Goal: Communication & Community: Participate in discussion

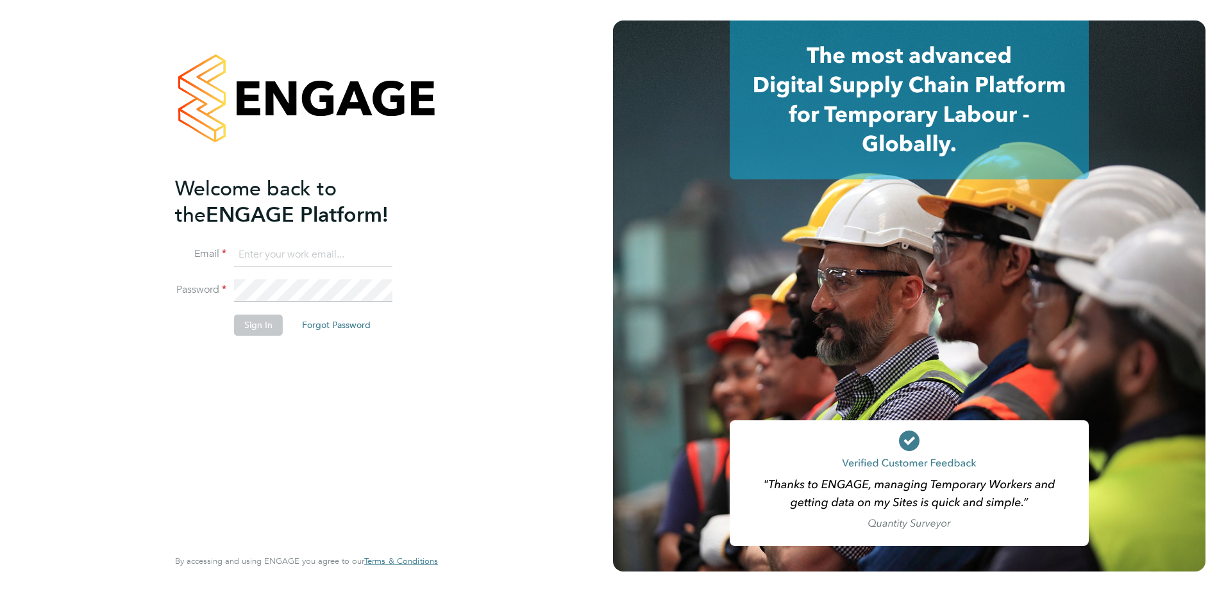
type input "[EMAIL_ADDRESS][DOMAIN_NAME]"
drag, startPoint x: 258, startPoint y: 337, endPoint x: 263, endPoint y: 333, distance: 6.8
click at [259, 337] on li "Sign In Forgot Password" at bounding box center [300, 331] width 250 height 33
click at [261, 332] on button "Sign In" at bounding box center [258, 325] width 49 height 21
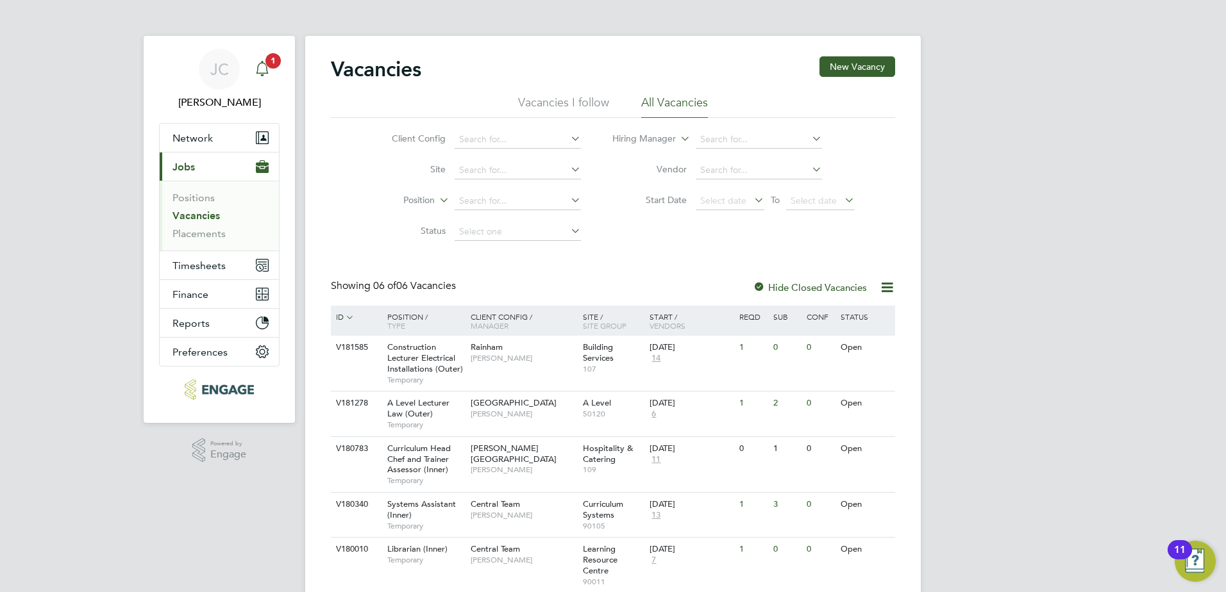
click at [262, 63] on icon "Main navigation" at bounding box center [262, 67] width 12 height 13
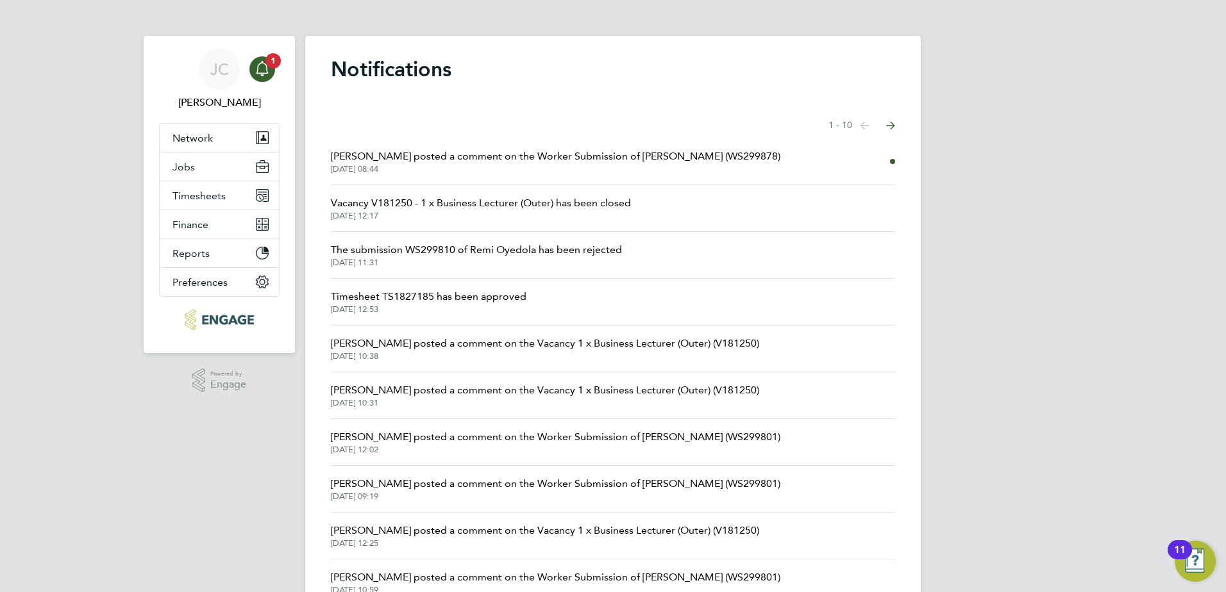
click at [474, 153] on span "[PERSON_NAME] posted a comment on the Worker Submission of [PERSON_NAME] (WS299…" at bounding box center [555, 156] width 449 height 15
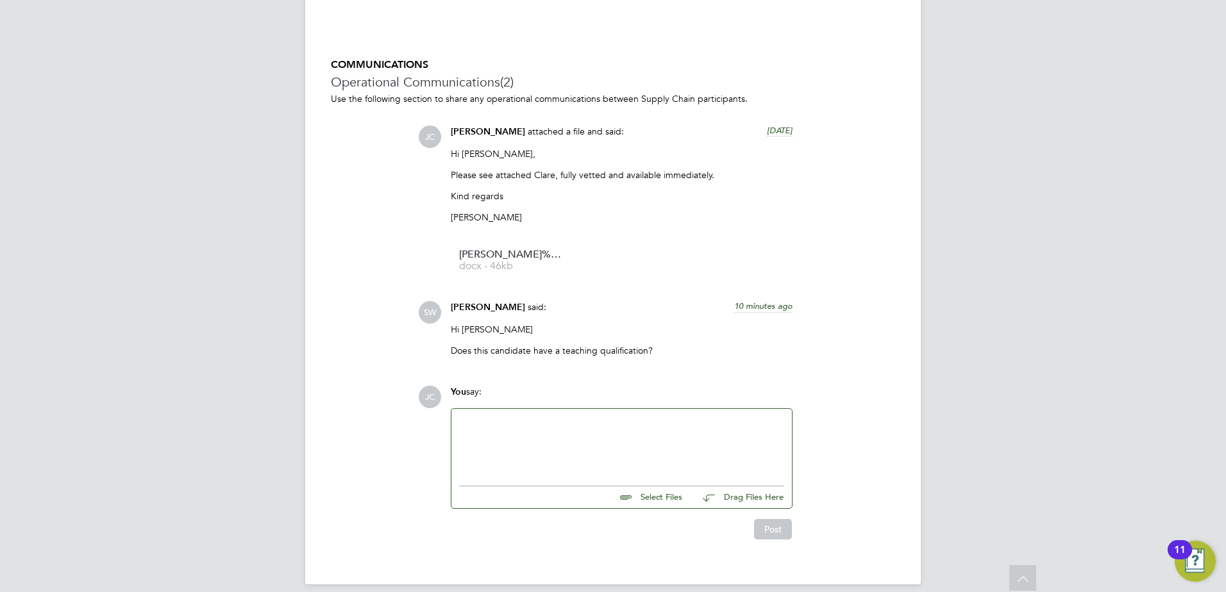
scroll to position [1153, 0]
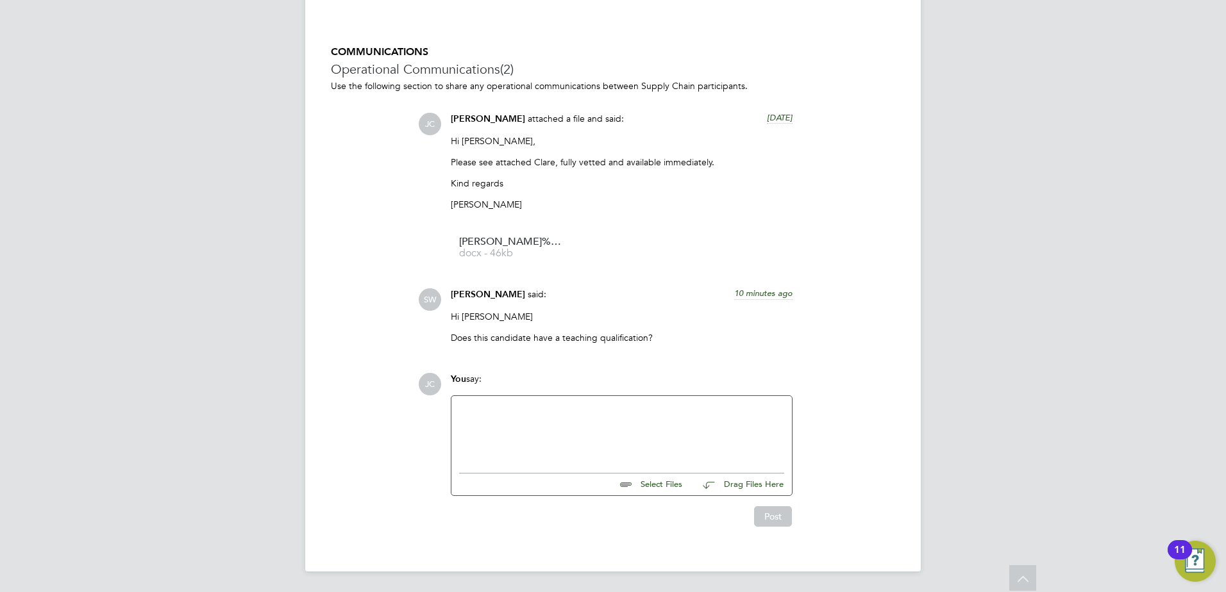
drag, startPoint x: 539, startPoint y: 404, endPoint x: 490, endPoint y: 408, distance: 49.5
click at [535, 406] on div at bounding box center [621, 431] width 325 height 55
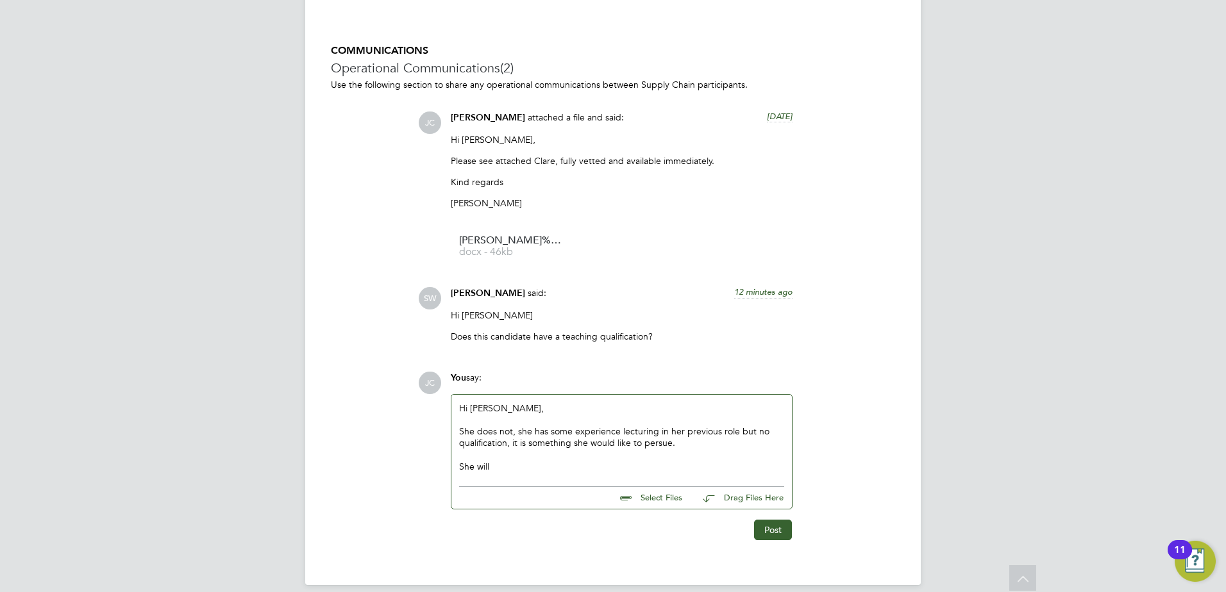
click at [664, 446] on div "She does not, she has some experience lecturing in her previous role but no qua…" at bounding box center [621, 437] width 325 height 23
click at [499, 469] on div "She will" at bounding box center [621, 467] width 325 height 12
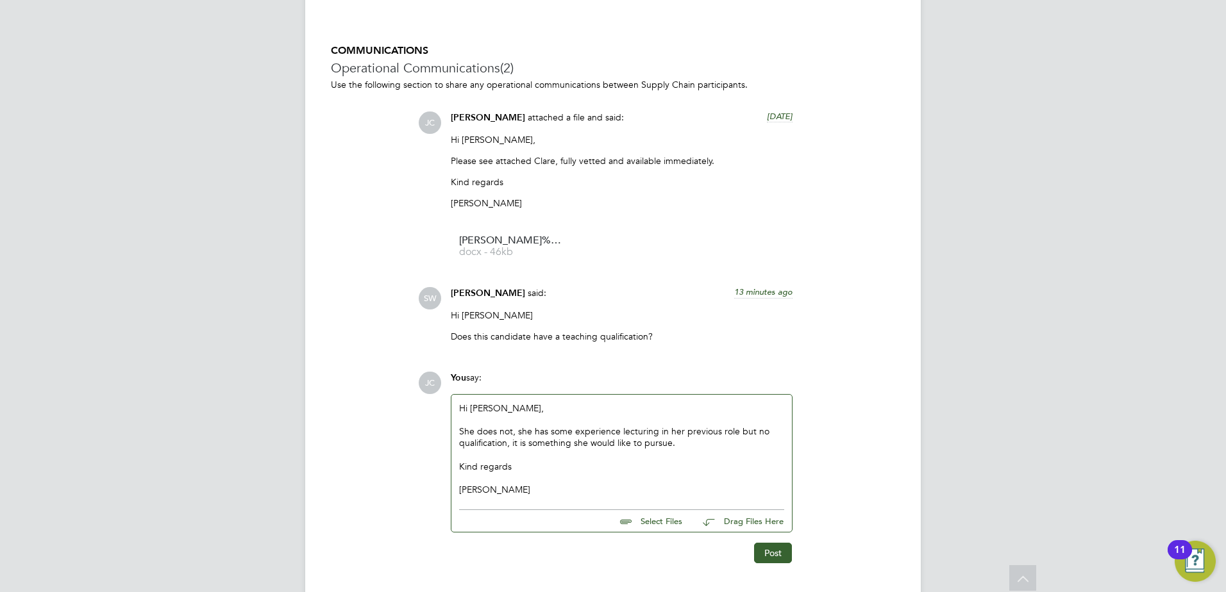
click at [683, 450] on div at bounding box center [621, 455] width 325 height 12
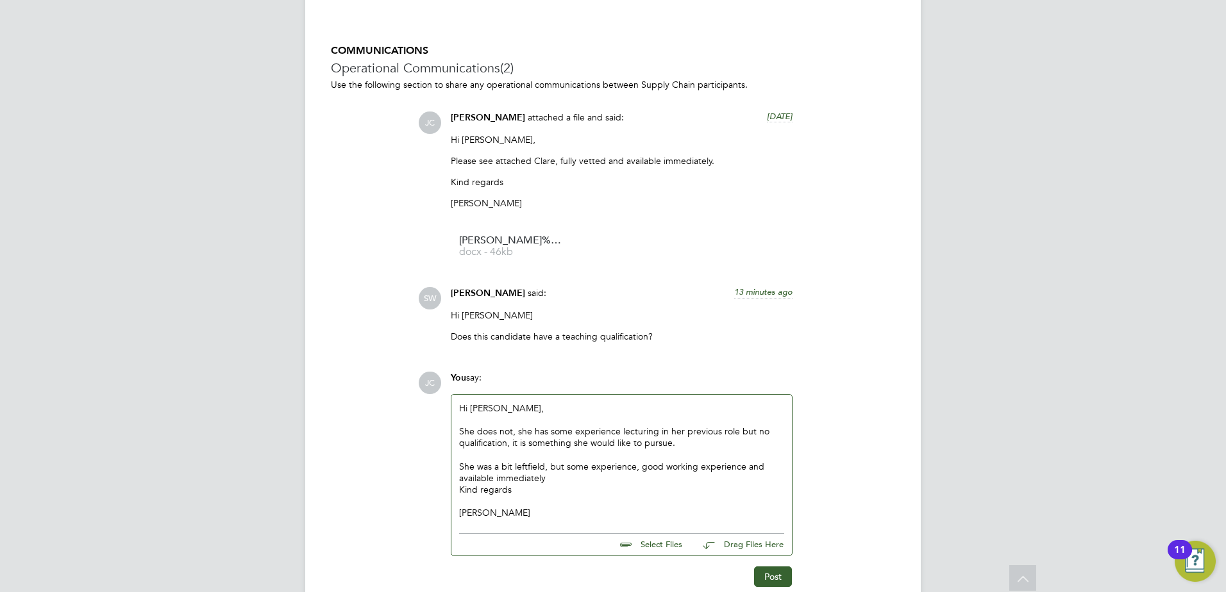
click at [542, 482] on div "She was a bit leftfield, but some experience, good working experience and avail…" at bounding box center [621, 472] width 325 height 23
click at [547, 481] on div "She was a bit leftfield, but some experience, good working experience and avail…" at bounding box center [621, 472] width 325 height 23
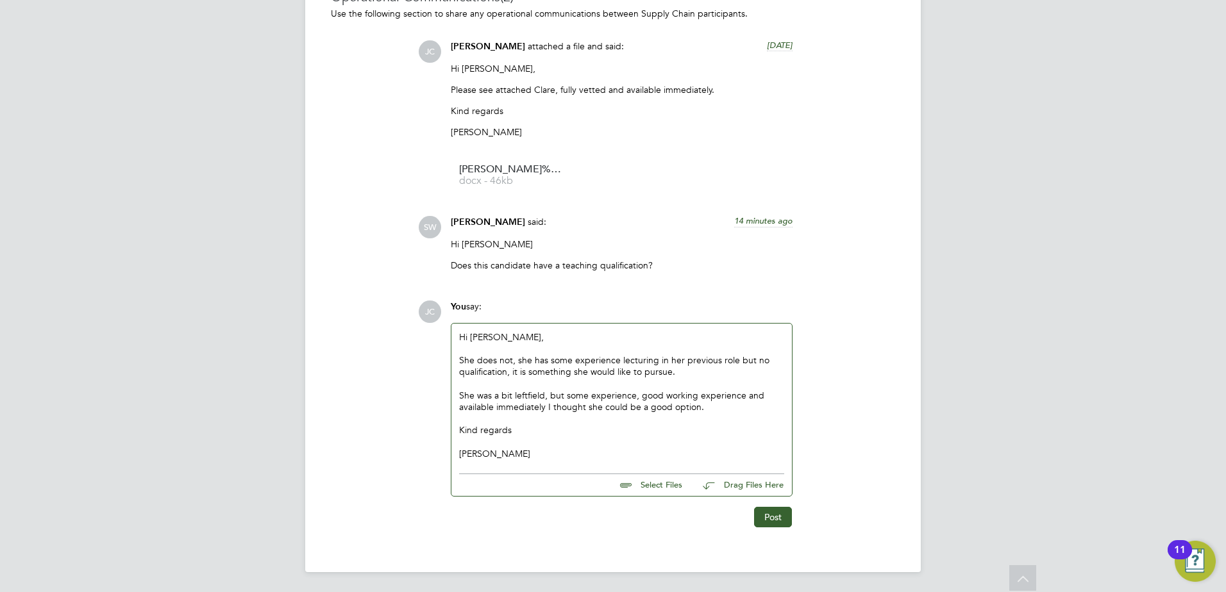
scroll to position [1226, 0]
click at [767, 512] on button "Post" at bounding box center [773, 516] width 38 height 21
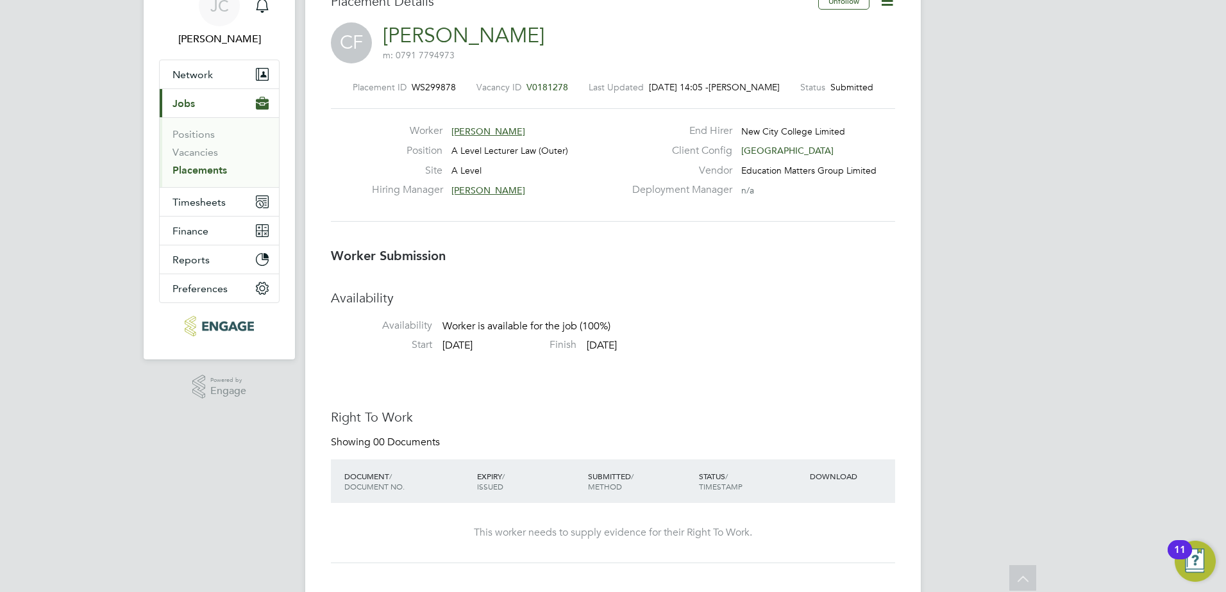
scroll to position [0, 0]
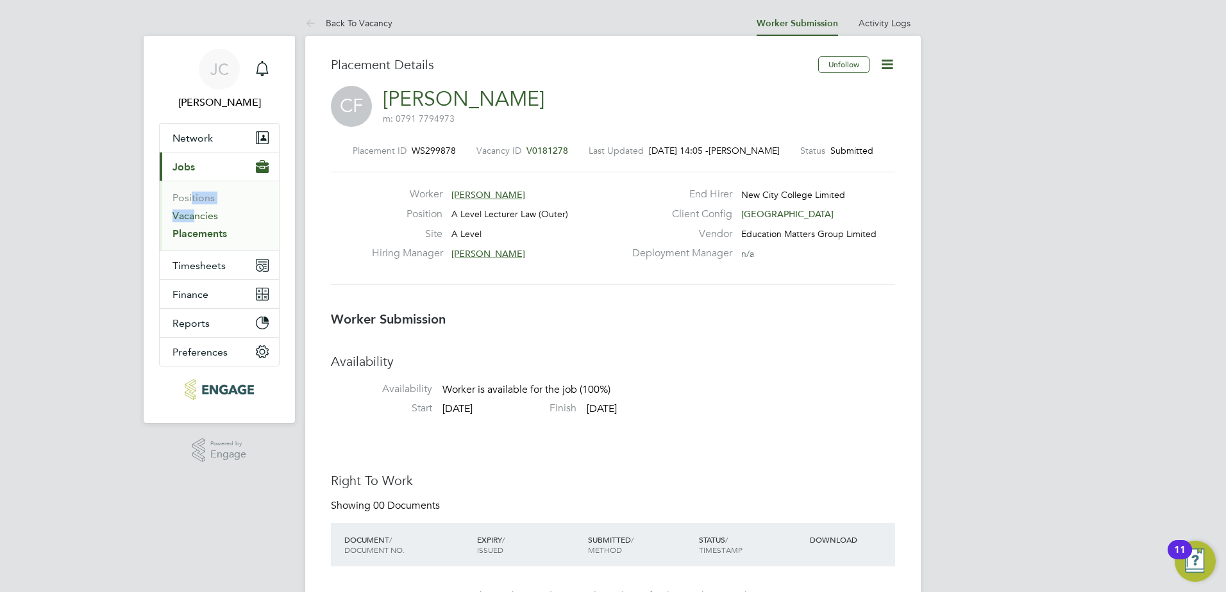
click at [185, 211] on ul "Positions Vacancies Placements" at bounding box center [219, 216] width 119 height 70
drag, startPoint x: 185, startPoint y: 211, endPoint x: 188, endPoint y: 217, distance: 6.6
click at [188, 217] on link "Vacancies" at bounding box center [195, 216] width 46 height 12
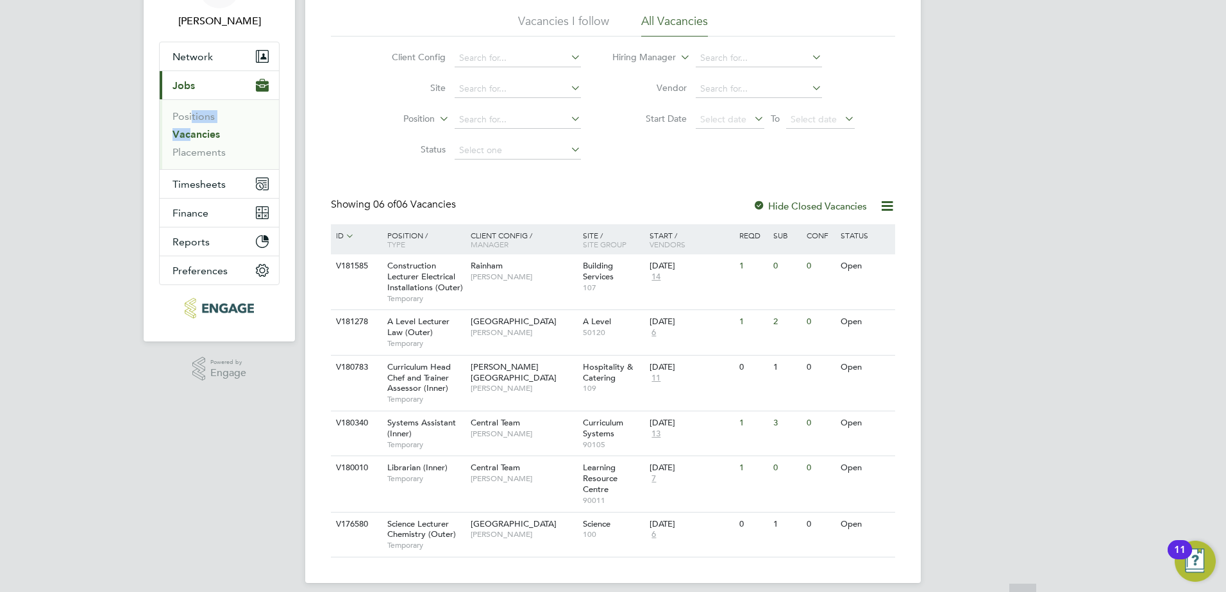
scroll to position [93, 0]
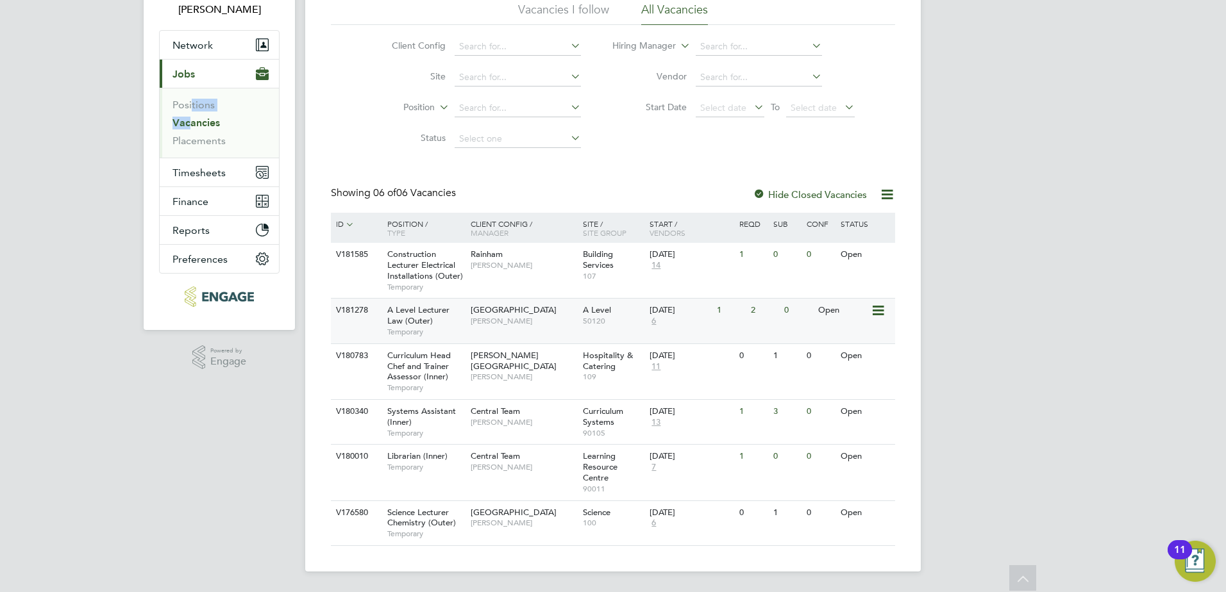
click at [495, 305] on span "[GEOGRAPHIC_DATA]" at bounding box center [513, 309] width 86 height 11
click at [505, 411] on span "Central Team" at bounding box center [494, 411] width 49 height 11
click at [50, 108] on div "[PERSON_NAME] [PERSON_NAME] Notifications Applications: Network Team Members Bu…" at bounding box center [613, 249] width 1226 height 685
click at [182, 118] on link "Vacancies" at bounding box center [195, 123] width 47 height 12
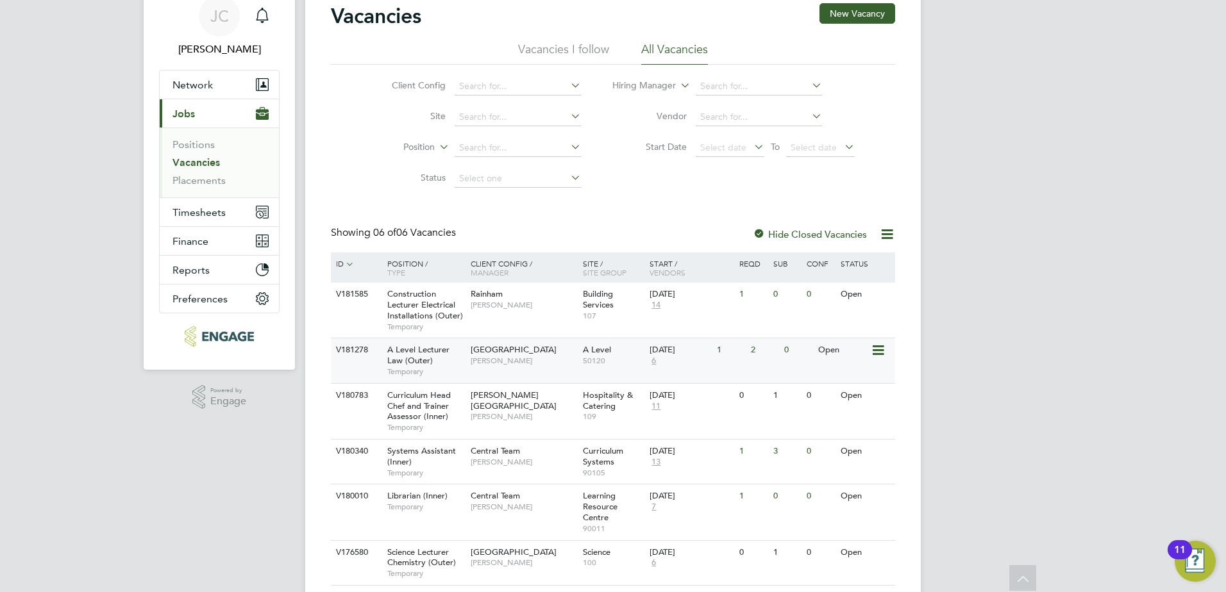
scroll to position [0, 0]
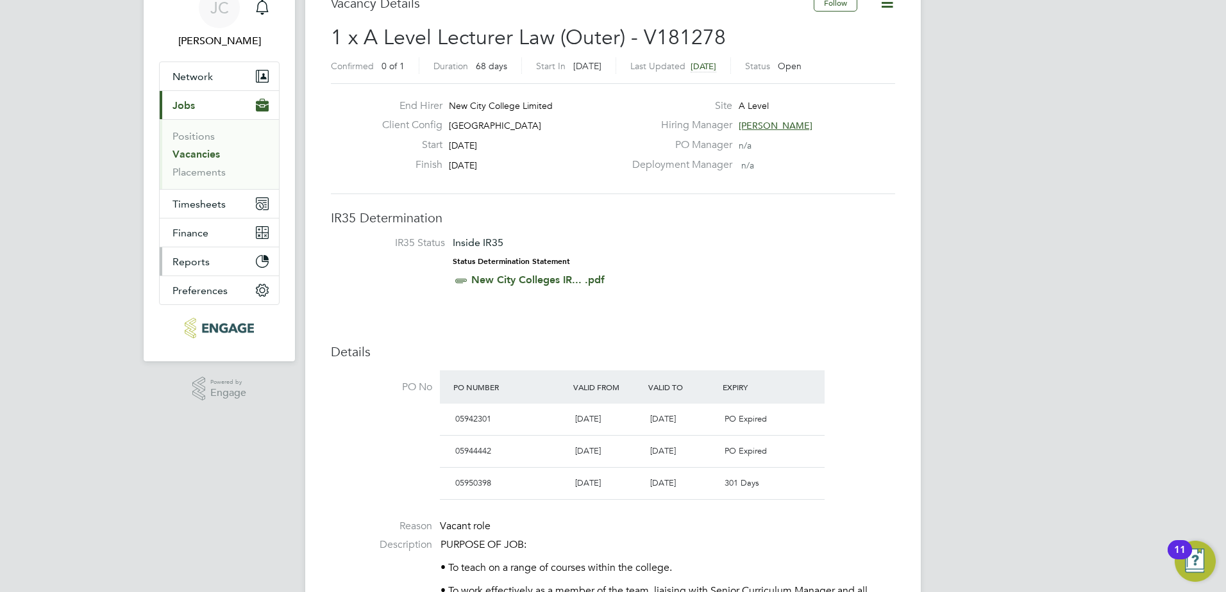
scroll to position [64, 0]
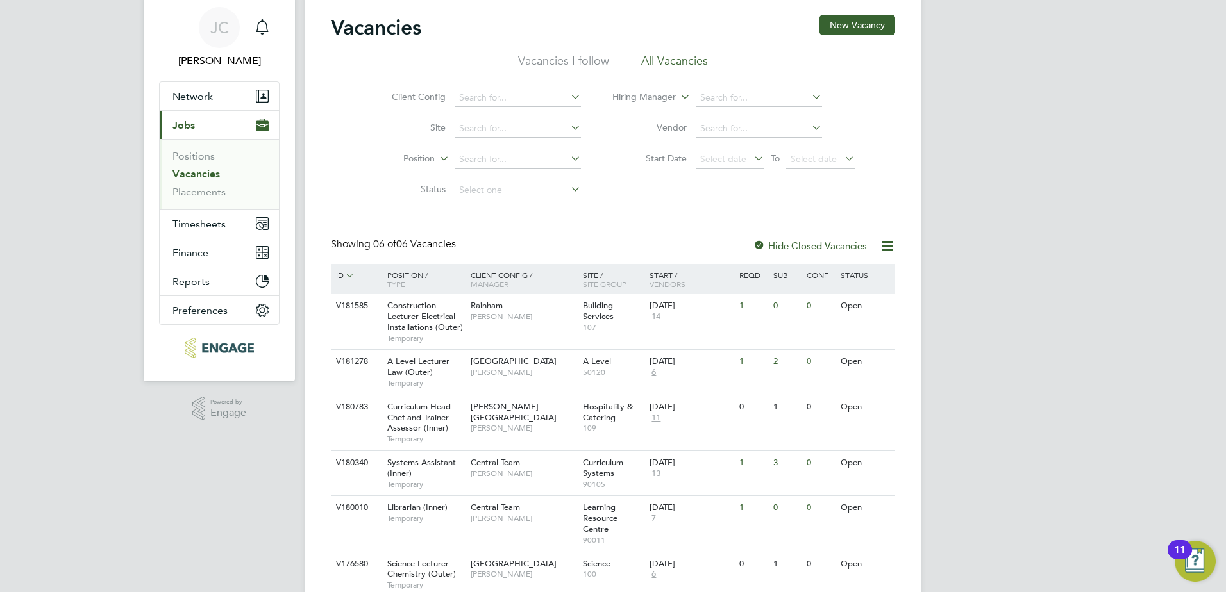
scroll to position [64, 0]
